Goal: Task Accomplishment & Management: Manage account settings

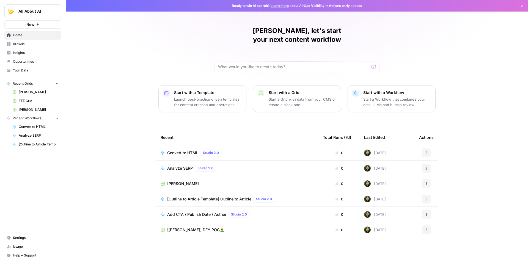
click at [26, 245] on span "Usage" at bounding box center [36, 246] width 46 height 5
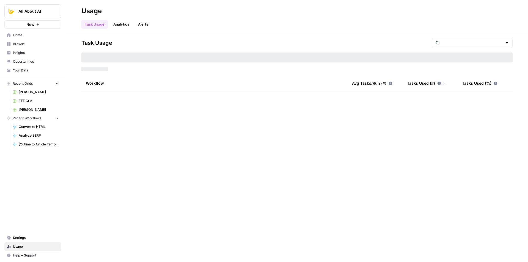
type input "September Included Tasks"
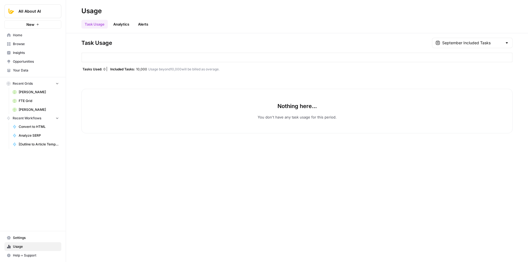
click at [461, 38] on div "September Included Tasks" at bounding box center [472, 43] width 81 height 10
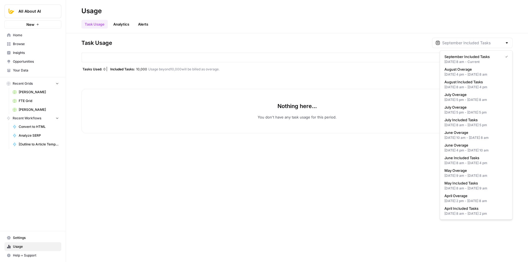
type input "September Included Tasks"
click at [325, 35] on div "Task Usage September Included Tasks Tasks Used: 0 Included Tasks: 10,000 Usage …" at bounding box center [297, 147] width 462 height 229
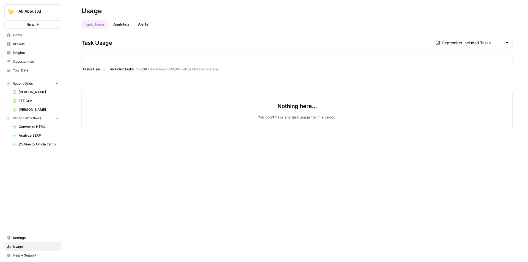
click at [31, 237] on span "Settings" at bounding box center [36, 237] width 46 height 5
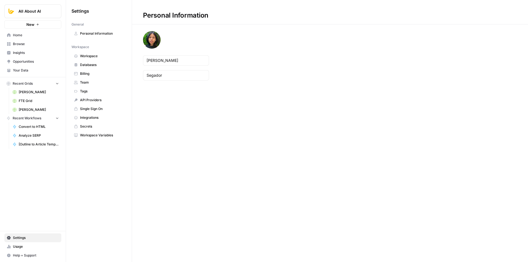
click at [105, 73] on span "Billing" at bounding box center [102, 73] width 44 height 5
